Goal: Information Seeking & Learning: Check status

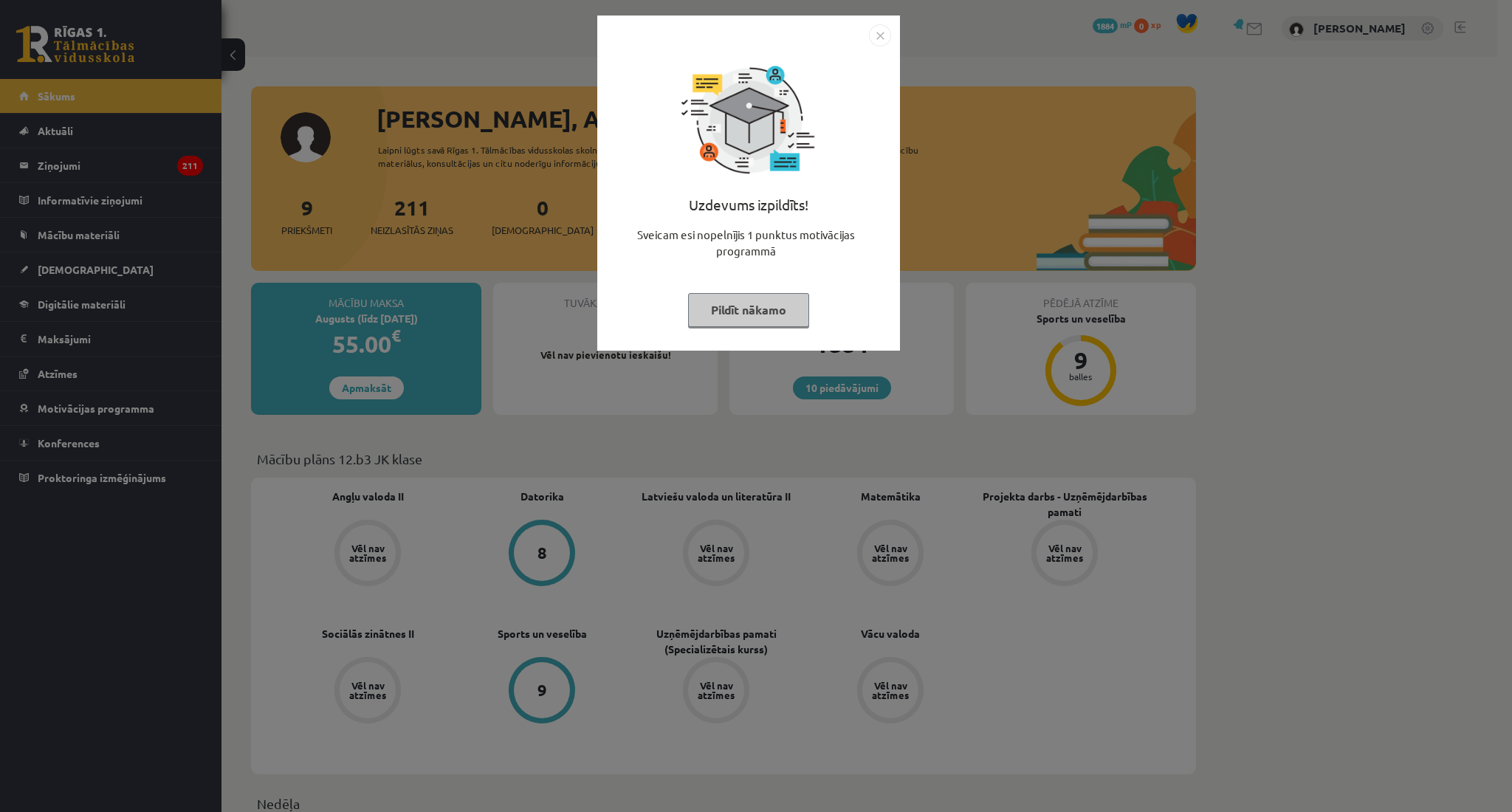
click at [698, 319] on button "Pildīt nākamo" at bounding box center [749, 310] width 121 height 34
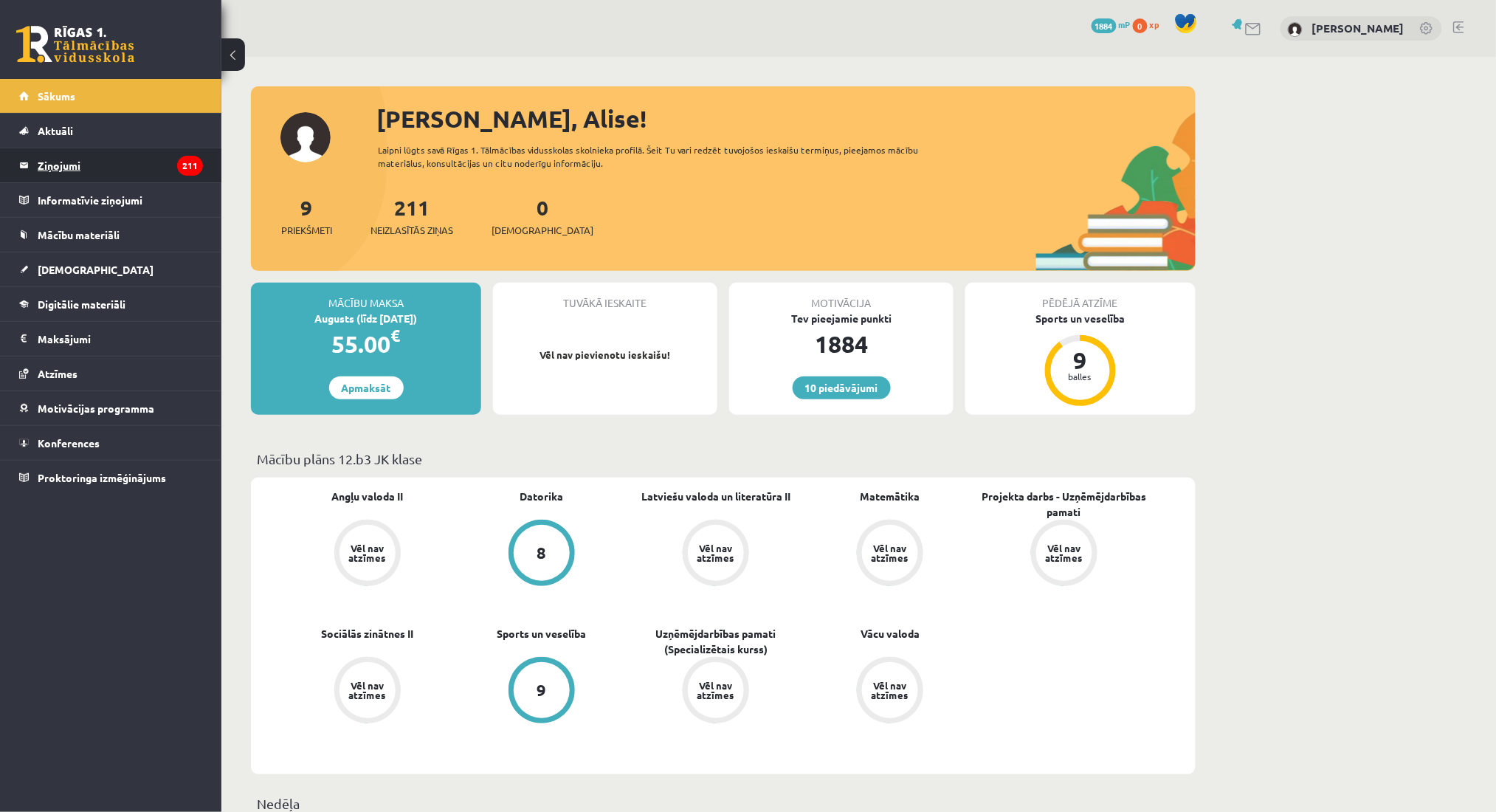
click at [109, 156] on legend "Ziņojumi 211" at bounding box center [120, 165] width 165 height 34
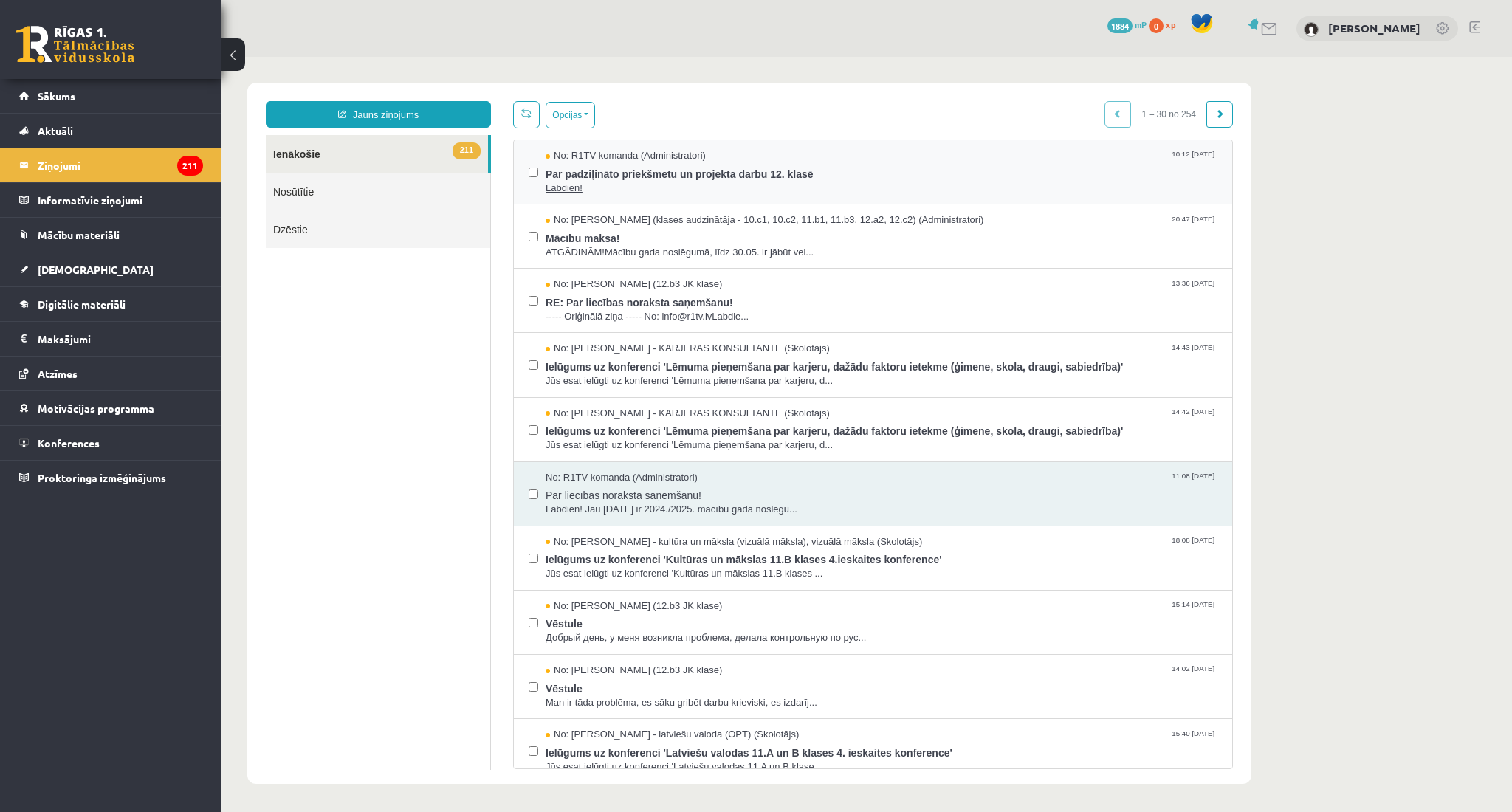
click at [638, 166] on span "Par padziļināto priekšmetu un projekta darbu 12. klasē" at bounding box center [881, 172] width 672 height 18
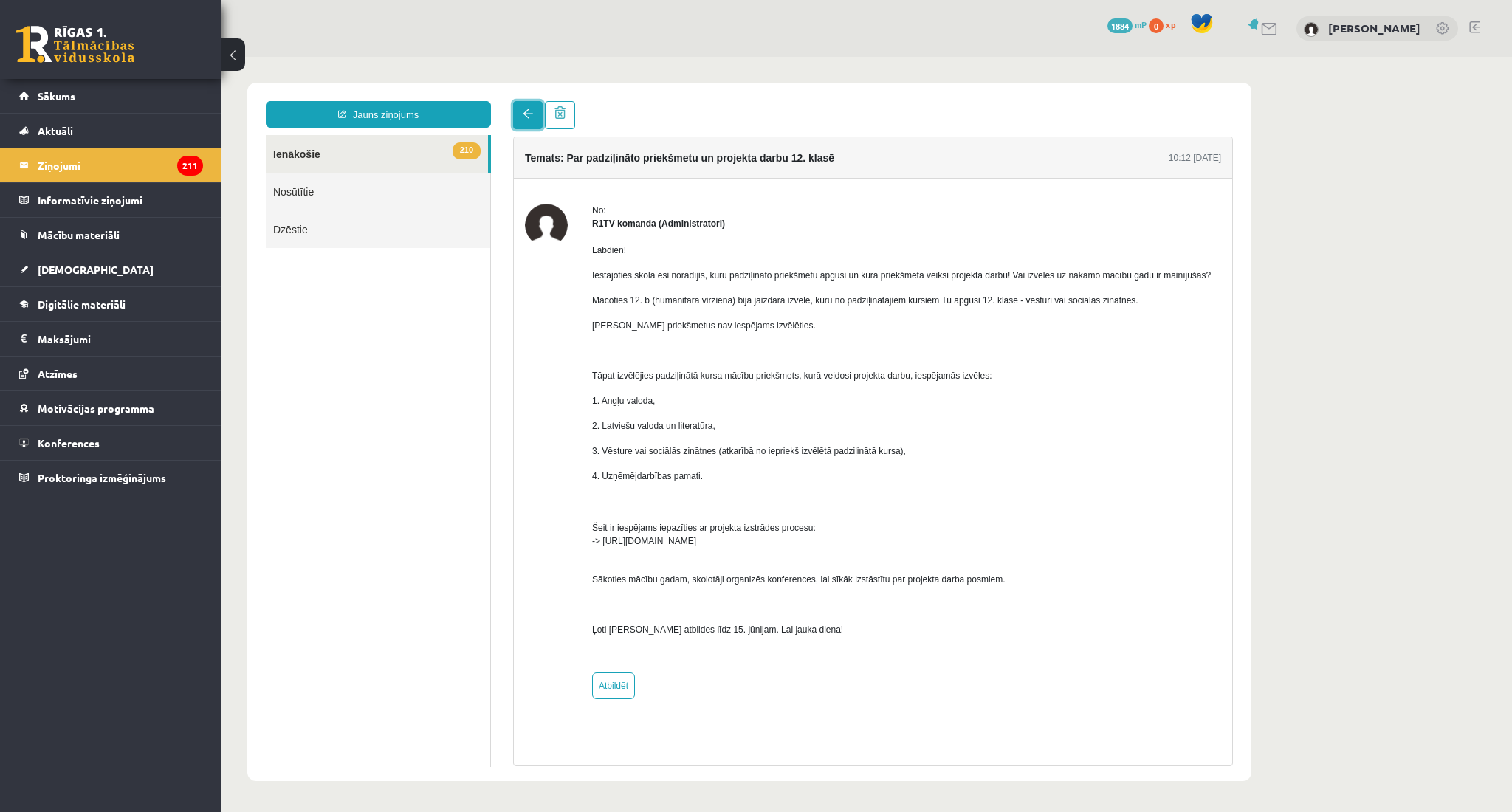
click at [516, 122] on link at bounding box center [528, 115] width 30 height 28
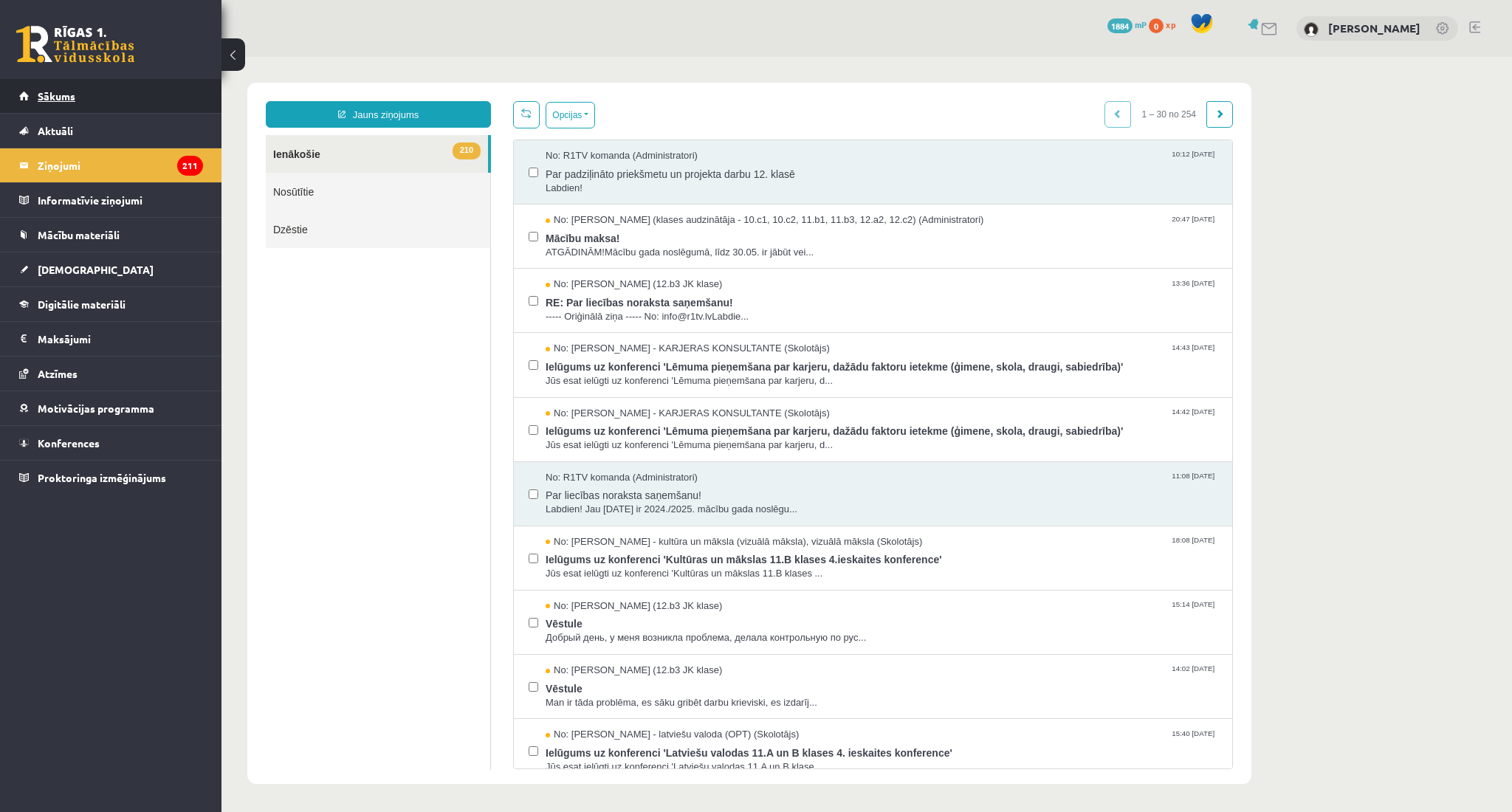
click at [80, 100] on link "Sākums" at bounding box center [111, 95] width 183 height 34
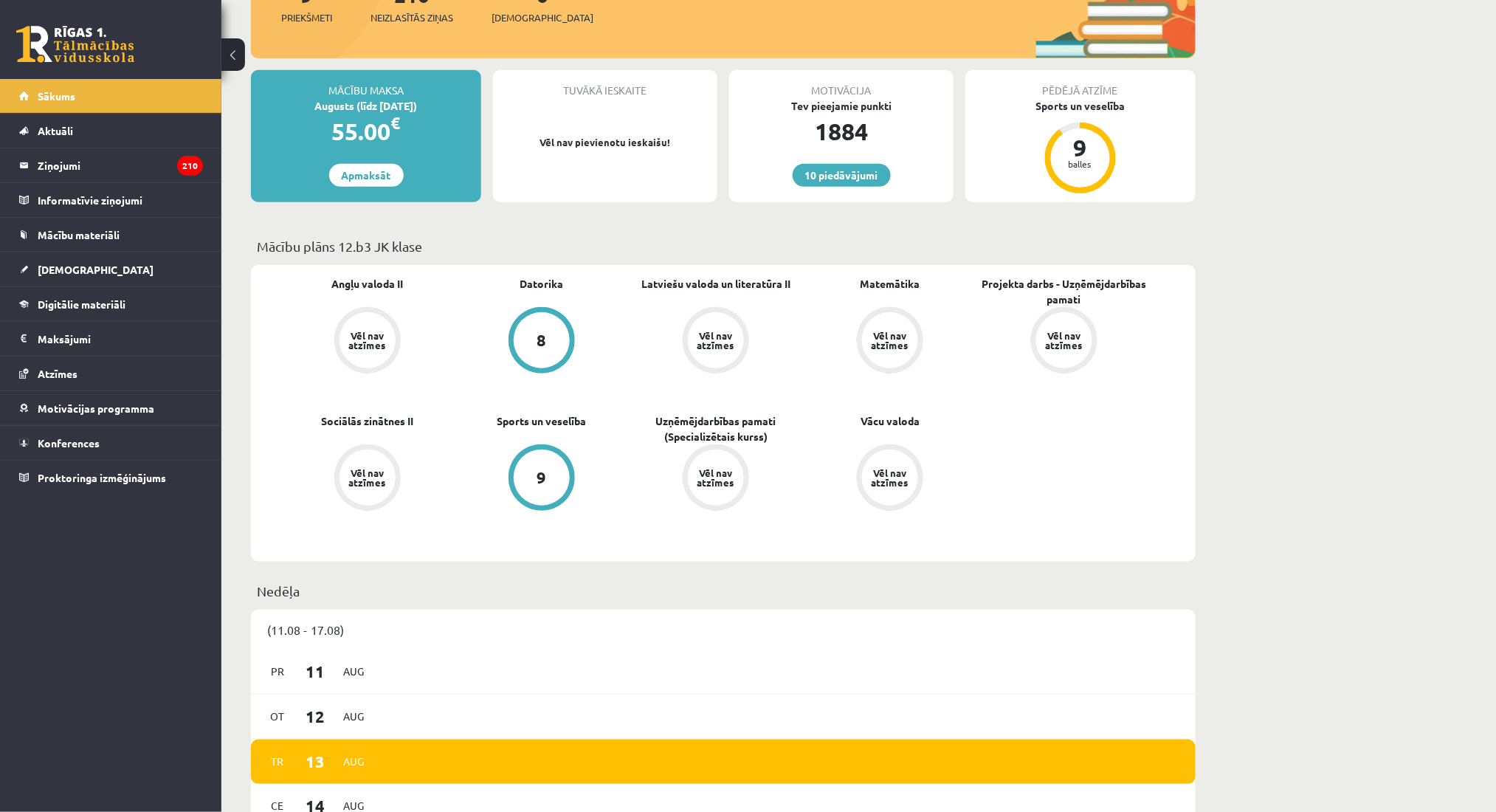
scroll to position [207, 0]
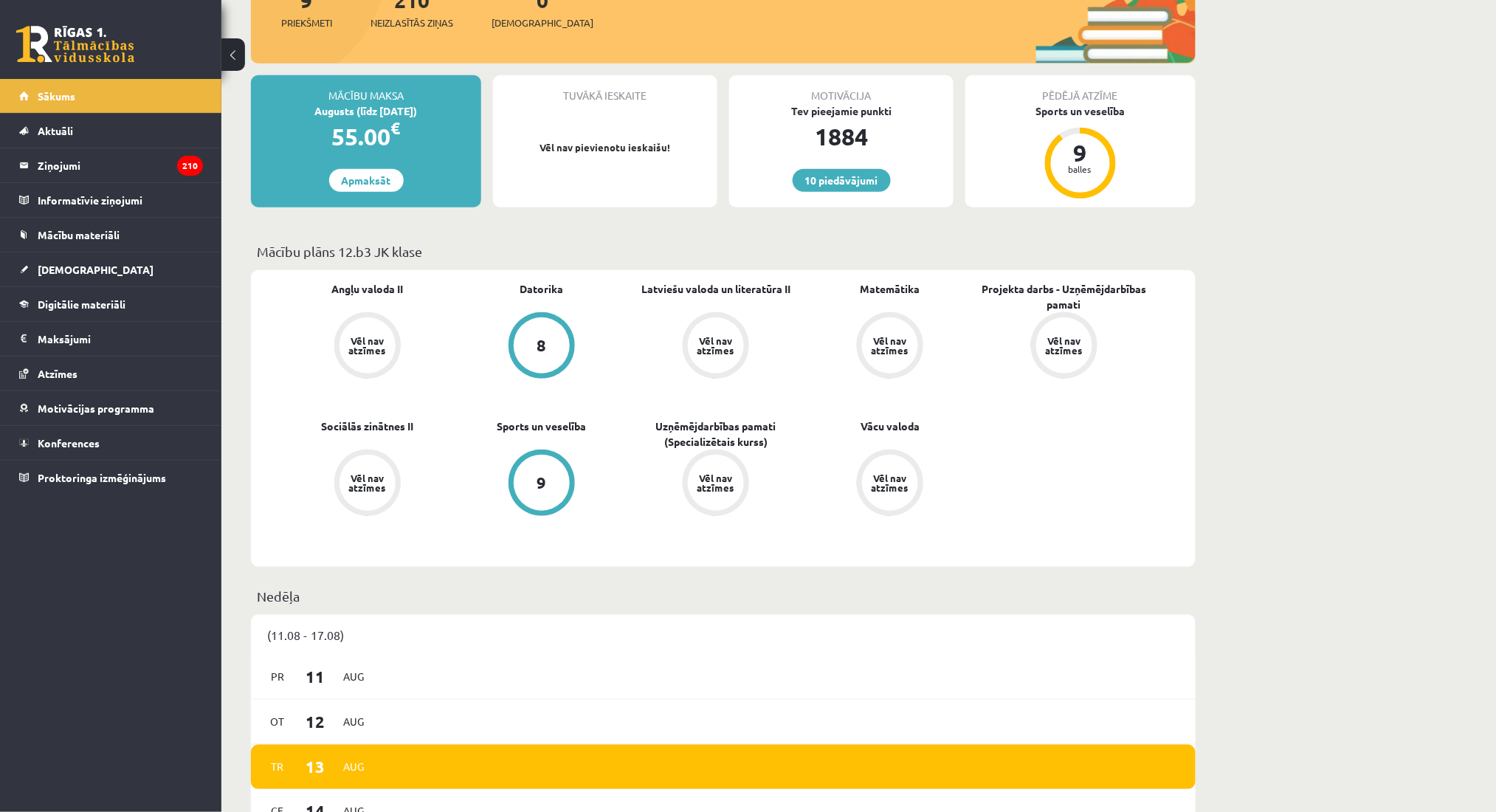
drag, startPoint x: 1494, startPoint y: 227, endPoint x: 1488, endPoint y: 264, distance: 37.5
drag, startPoint x: 1488, startPoint y: 264, endPoint x: 1494, endPoint y: 308, distance: 44.4
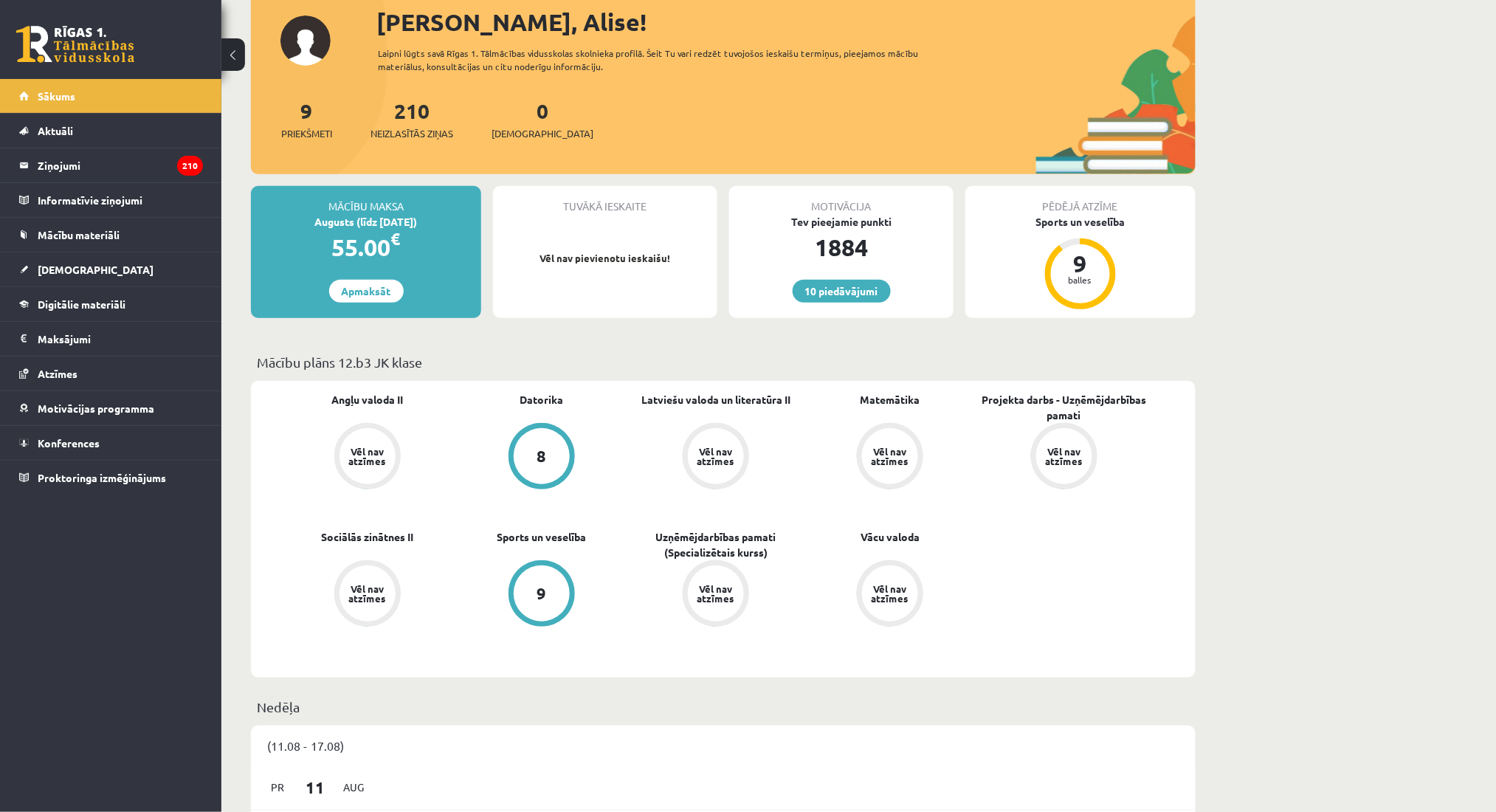
scroll to position [0, 0]
